Goal: Transaction & Acquisition: Purchase product/service

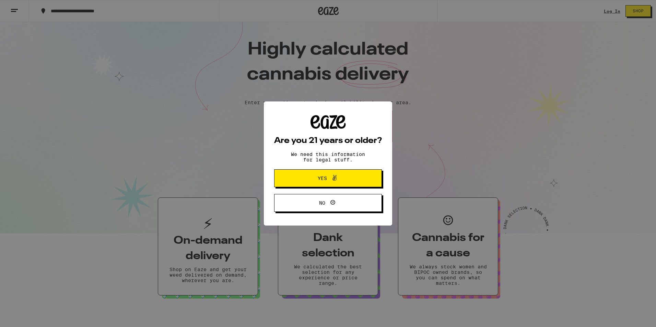
click at [609, 10] on div "Are you 21 years or older? We need this information for legal stuff. Yes No" at bounding box center [328, 163] width 656 height 327
click at [312, 174] on button "Yes" at bounding box center [328, 179] width 108 height 18
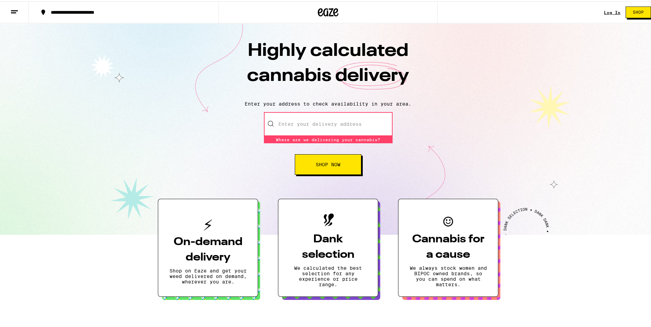
click at [604, 12] on link "Log In" at bounding box center [612, 11] width 16 height 4
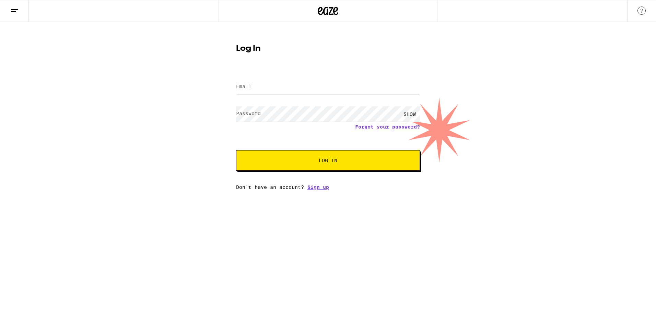
click at [305, 95] on div at bounding box center [328, 87] width 184 height 20
click at [298, 88] on input "Email" at bounding box center [328, 86] width 184 height 15
type input "[EMAIL_ADDRESS][DOMAIN_NAME]"
click at [236, 150] on button "Log In" at bounding box center [328, 160] width 184 height 21
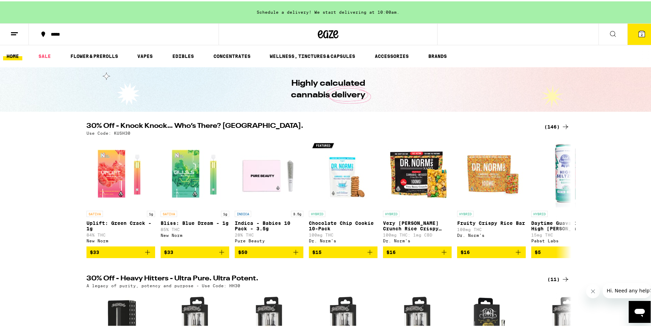
click at [555, 126] on div "(146)" at bounding box center [556, 126] width 25 height 8
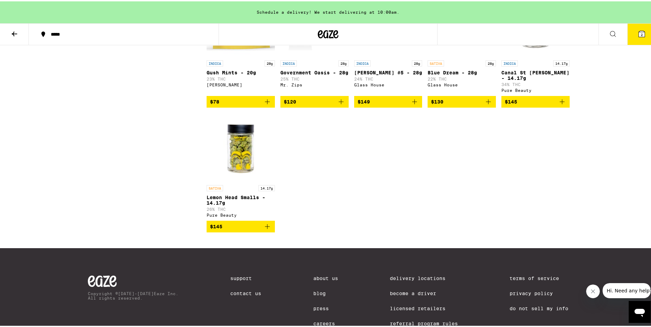
scroll to position [3673, 0]
